Goal: Book appointment/travel/reservation

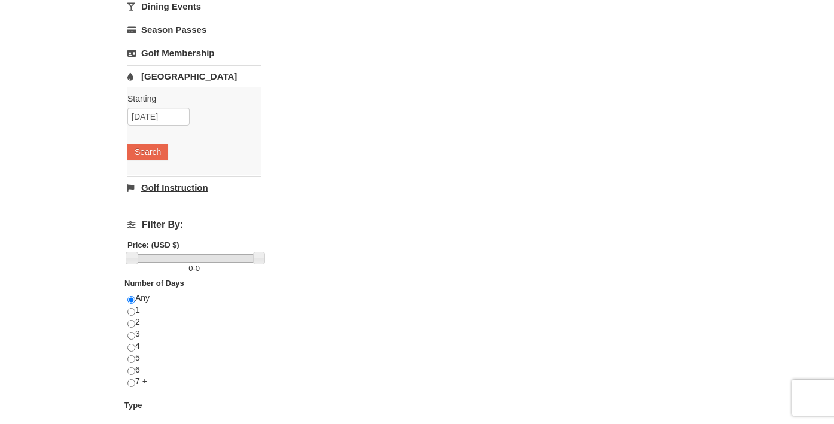
scroll to position [232, 0]
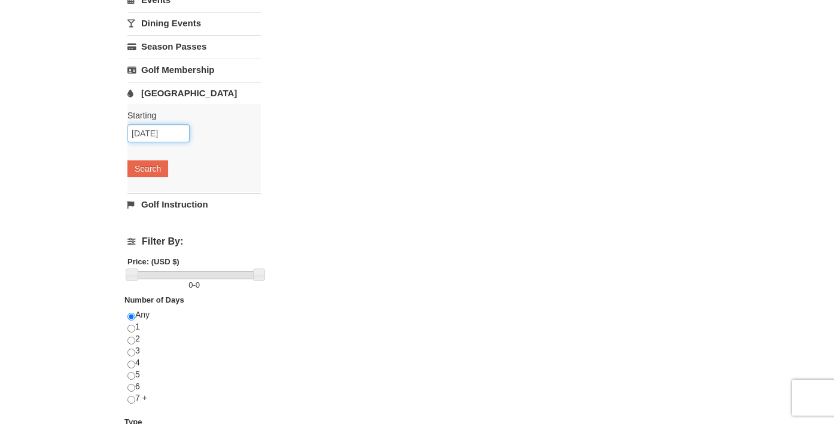
click at [173, 133] on input "[DATE]" at bounding box center [158, 133] width 62 height 18
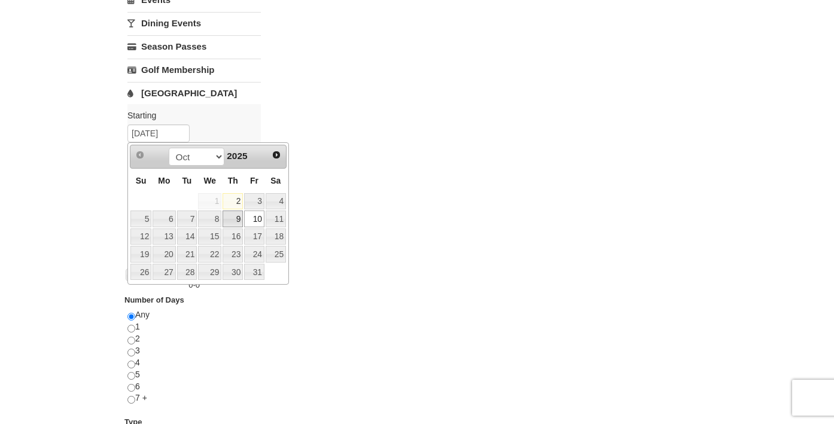
click at [237, 224] on link "9" at bounding box center [233, 219] width 20 height 17
type input "[DATE]"
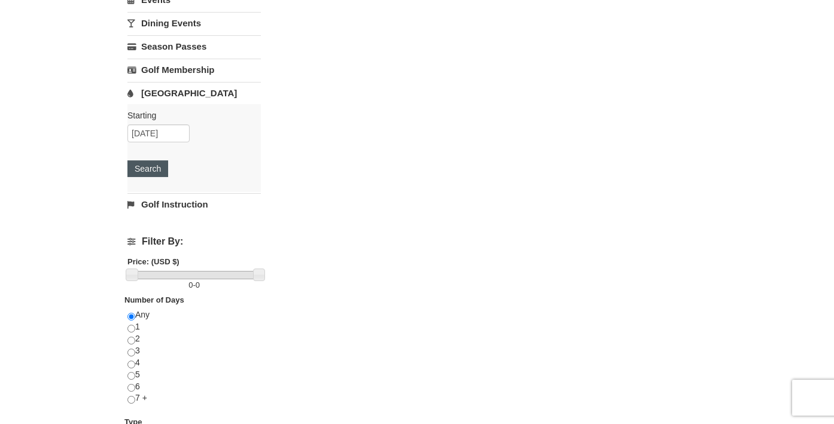
click at [140, 168] on button "Search" at bounding box center [147, 168] width 41 height 17
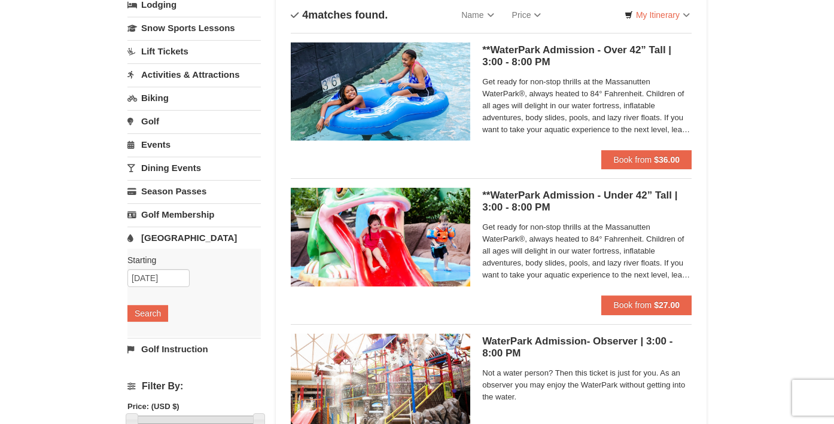
scroll to position [71, 0]
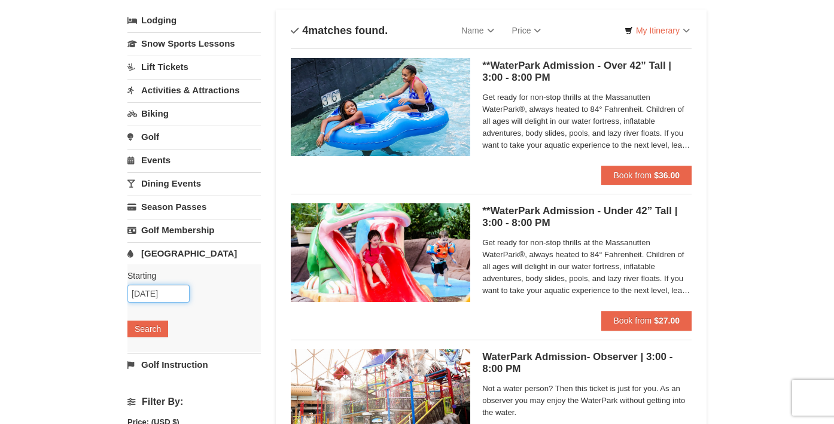
click at [157, 297] on input "10/09/2025" at bounding box center [158, 294] width 62 height 18
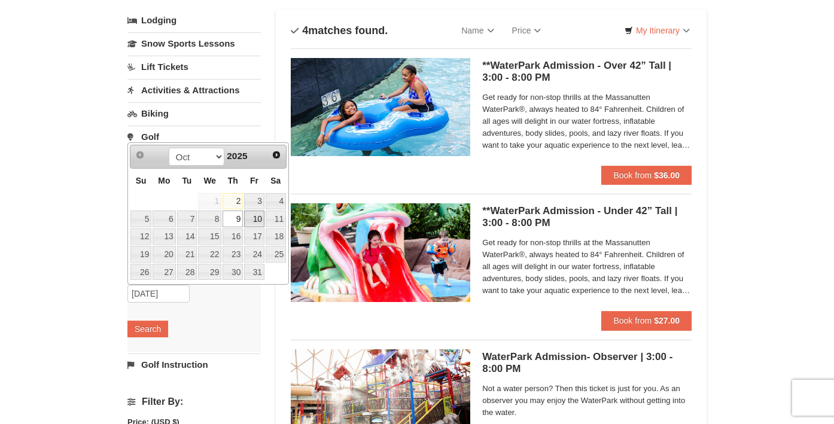
click at [255, 218] on link "10" at bounding box center [254, 219] width 20 height 17
type input "10/10/2025"
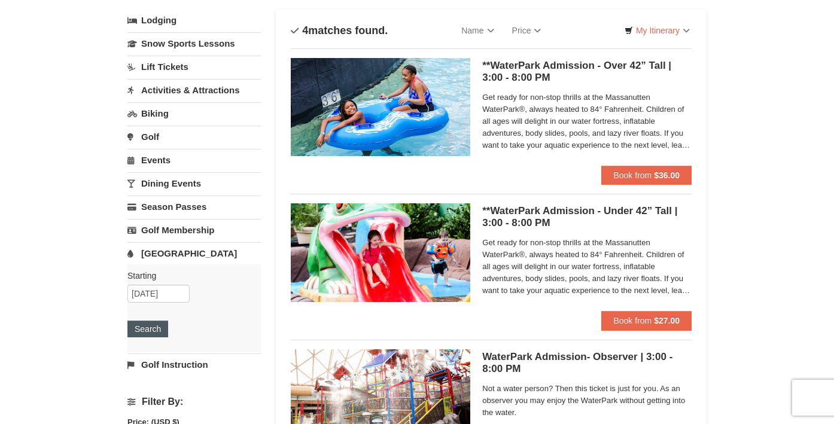
click at [154, 331] on button "Search" at bounding box center [147, 329] width 41 height 17
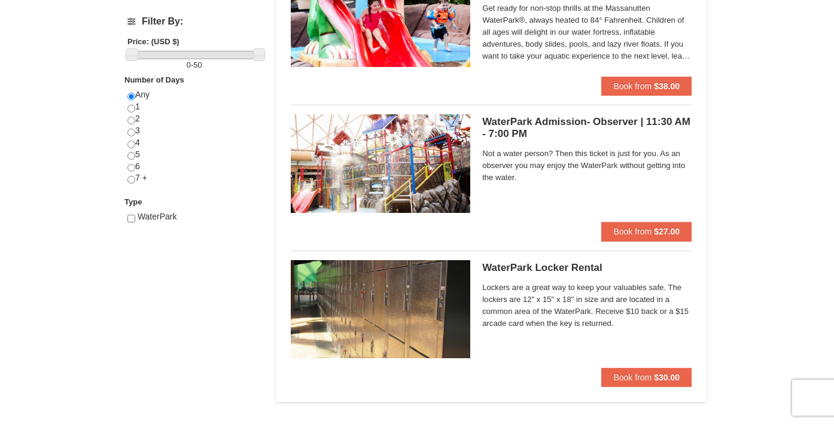
scroll to position [450, 0]
